Goal: Find specific page/section: Find specific page/section

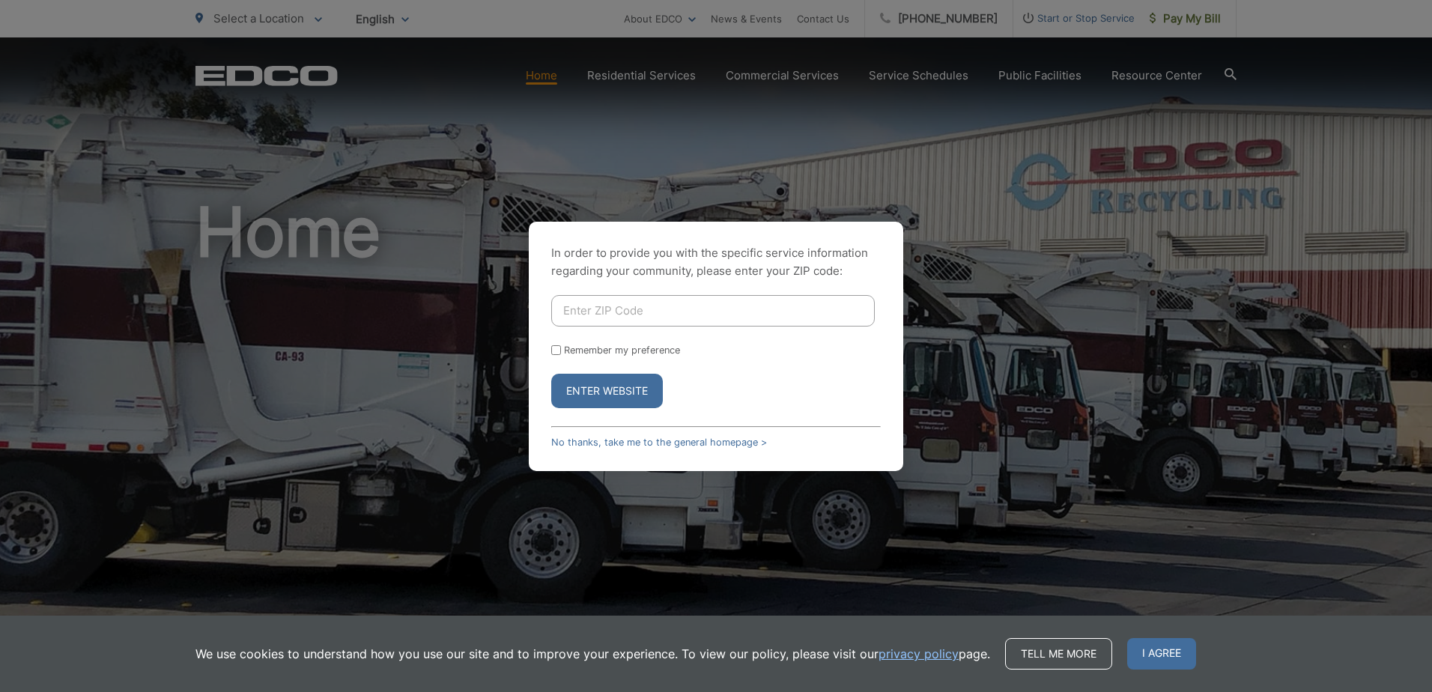
click at [634, 306] on input "Enter ZIP Code" at bounding box center [713, 310] width 324 height 31
type input "92025"
click at [551, 374] on button "Enter Website" at bounding box center [607, 391] width 112 height 34
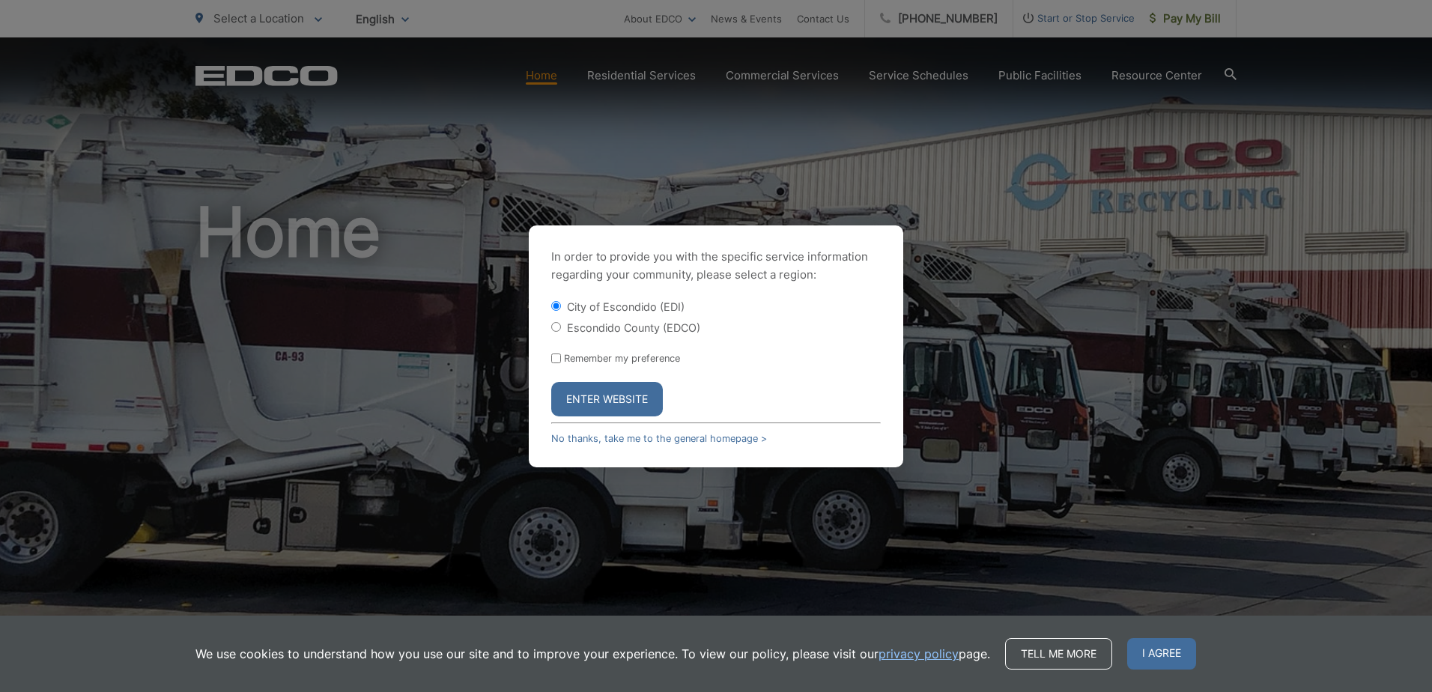
drag, startPoint x: 590, startPoint y: 286, endPoint x: 571, endPoint y: 413, distance: 128.0
click at [571, 413] on button "Enter Website" at bounding box center [607, 399] width 112 height 34
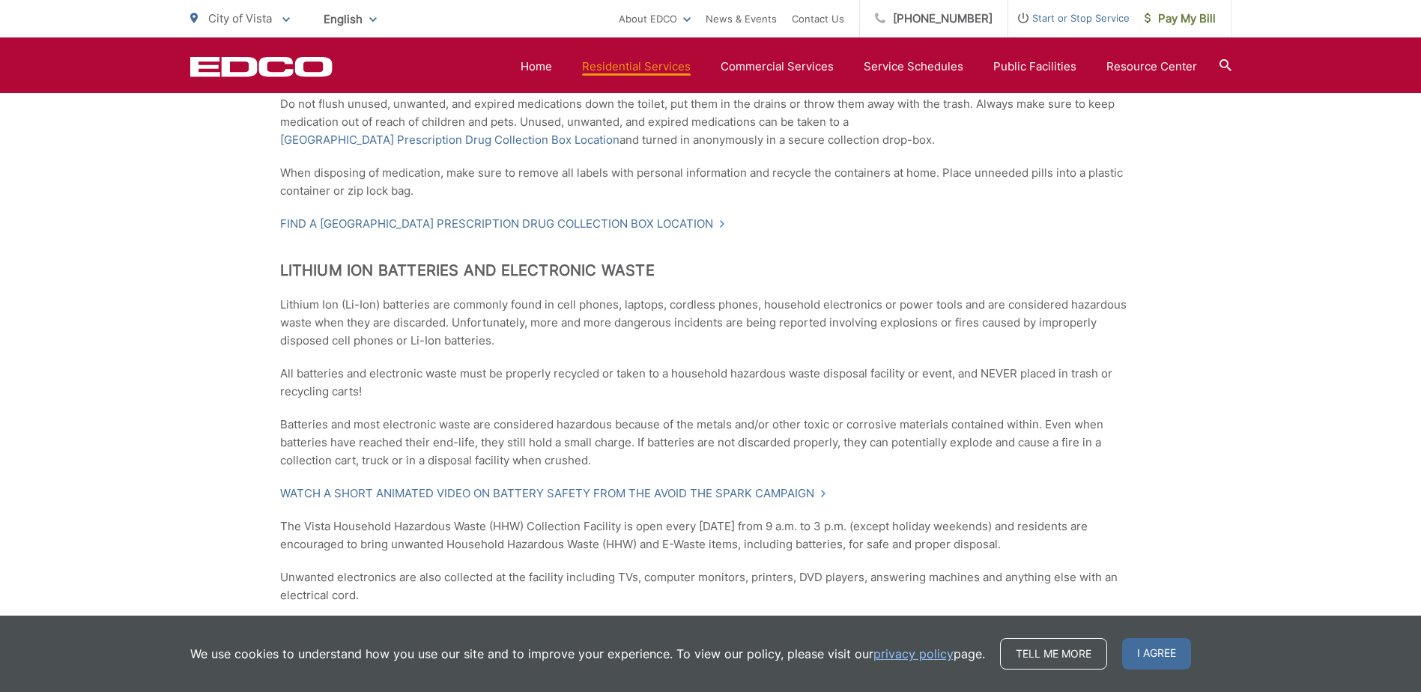
scroll to position [1273, 0]
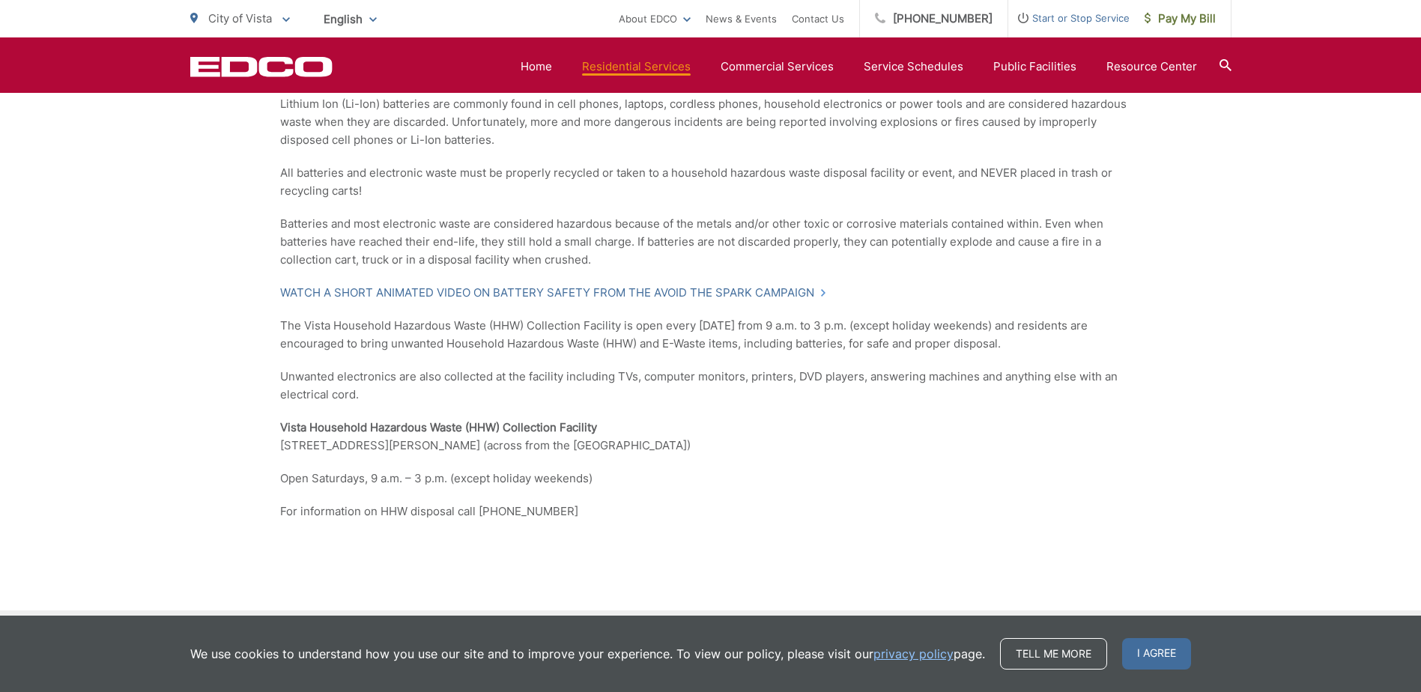
click at [1215, 59] on section "Home Residential Services Curbside Pickup Recycling Organic Recycling Trash Hou…" at bounding box center [782, 66] width 899 height 28
click at [1226, 59] on icon at bounding box center [1225, 65] width 12 height 12
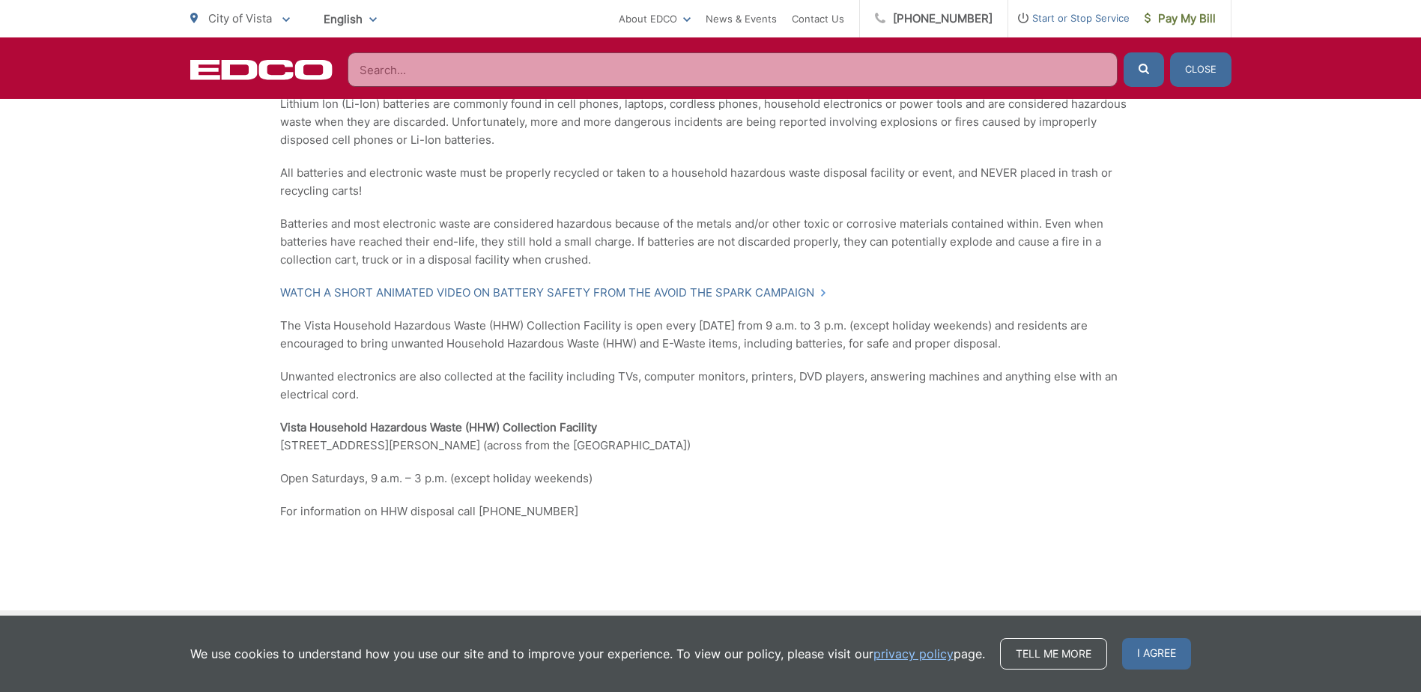
drag, startPoint x: 730, startPoint y: 56, endPoint x: 731, endPoint y: 64, distance: 7.5
click at [730, 63] on input "Search" at bounding box center [733, 69] width 770 height 34
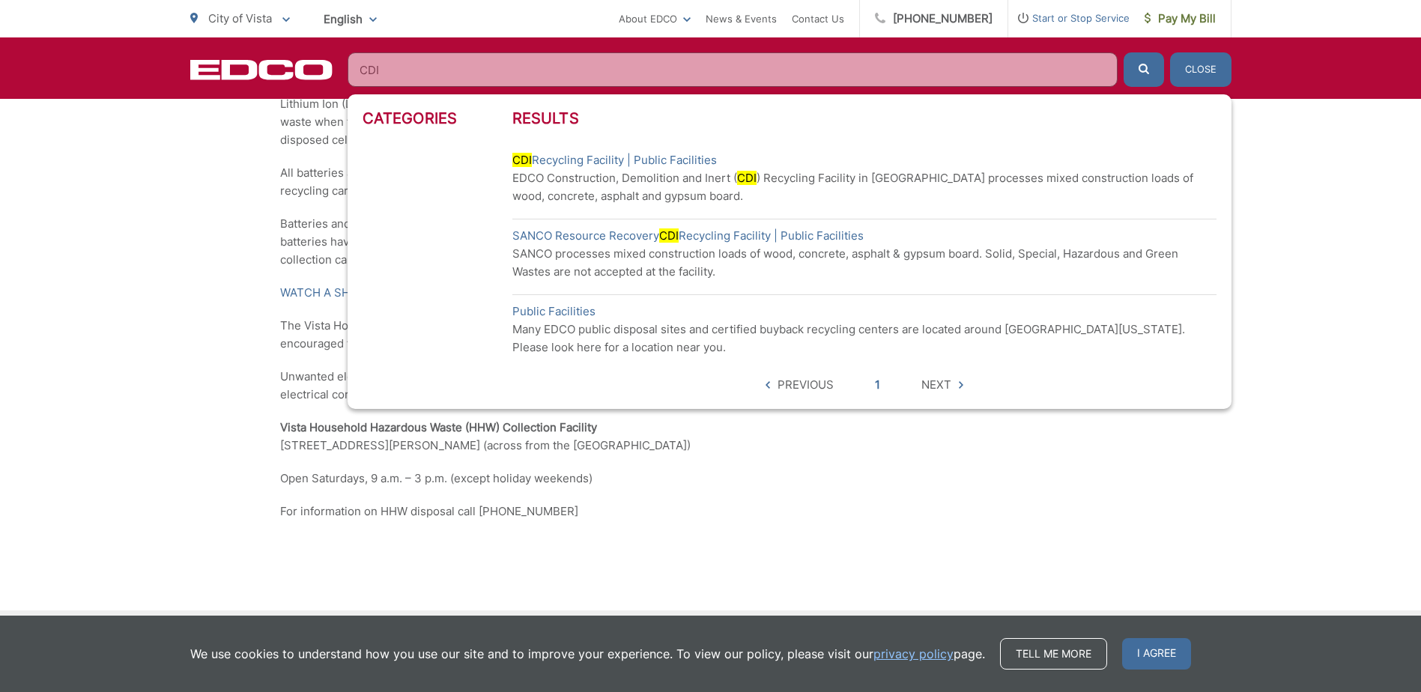
type input "CDI"
click at [730, 180] on p "EDCO Construction, Demolition and Inert ( CDI ) Recycling Facility in San Marco…" at bounding box center [864, 187] width 704 height 36
click at [572, 155] on link "CDI Recycling Facility | Public Facilities" at bounding box center [614, 160] width 204 height 18
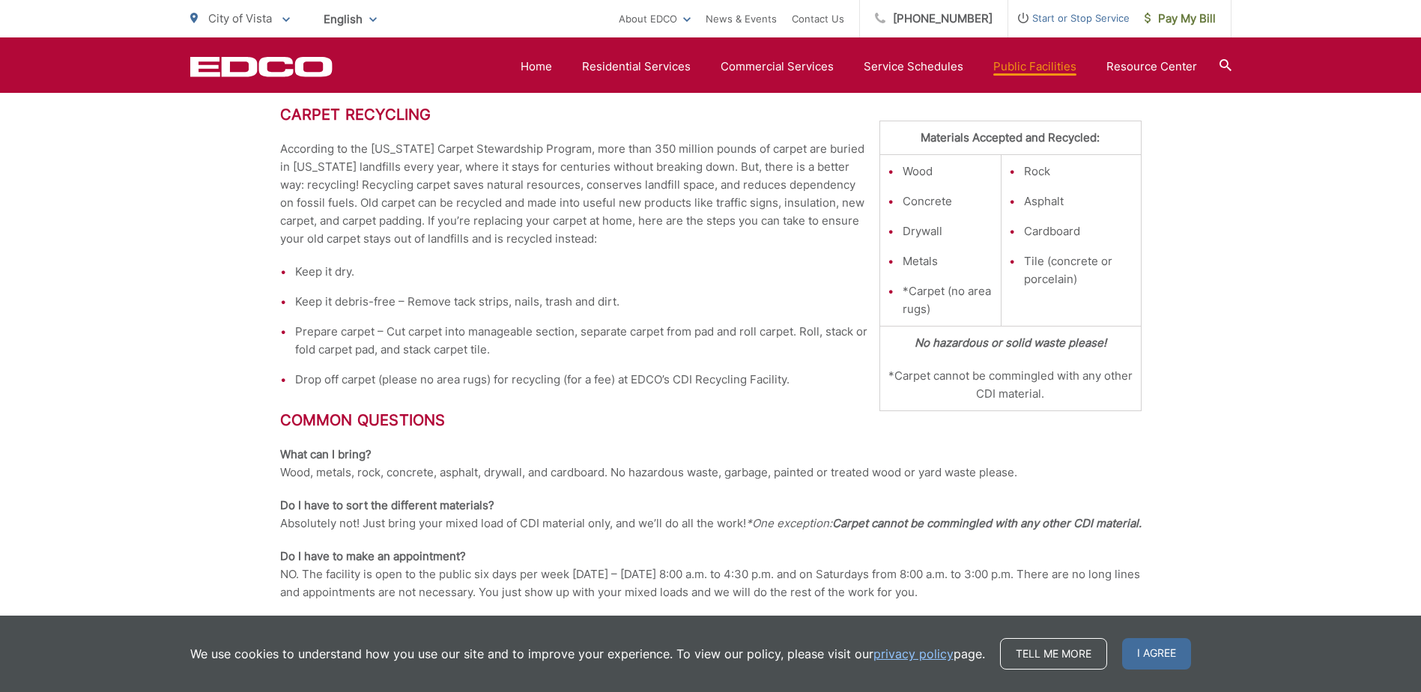
scroll to position [749, 0]
